Goal: Navigation & Orientation: Understand site structure

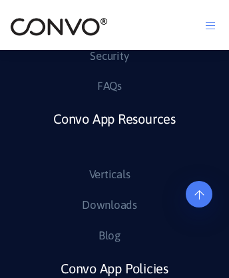
scroll to position [6407, 0]
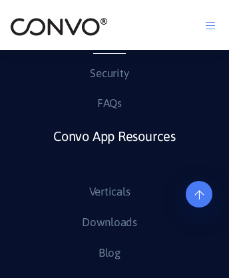
click at [108, 54] on link "Videos" at bounding box center [109, 43] width 33 height 21
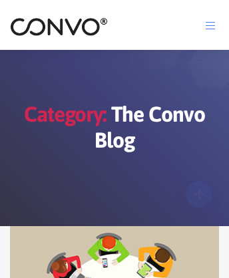
scroll to position [3810, 0]
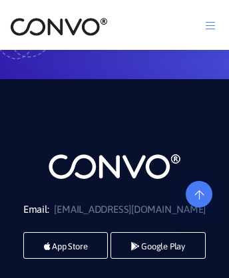
scroll to position [2017, 0]
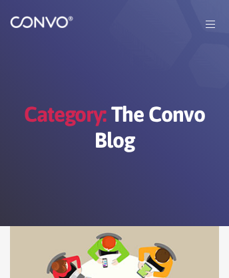
click at [48, 29] on img at bounding box center [41, 21] width 63 height 13
